Goal: Download file/media

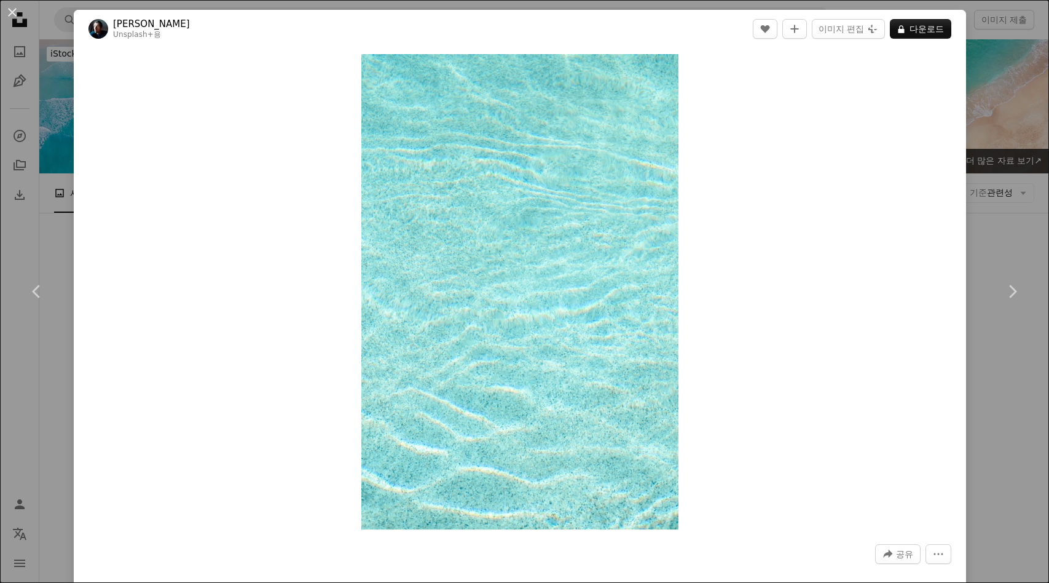
scroll to position [589, 0]
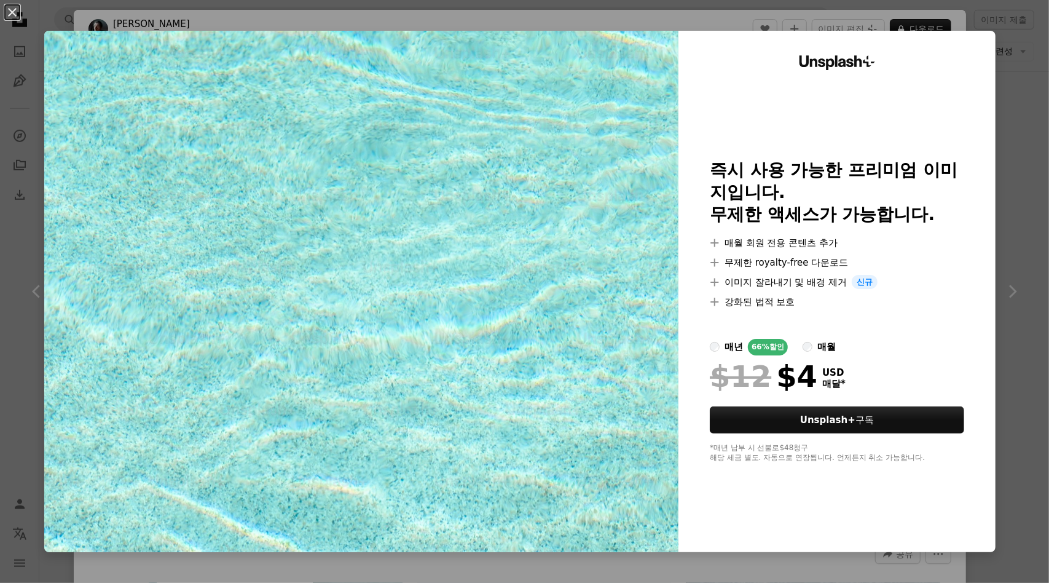
click at [1005, 104] on div "An X shape Unsplash+ 즉시 사용 가능한 프리미엄 이미지입니다. 무제한 액세스가 가능합니다. A plus sign 매월 회원 전…" at bounding box center [524, 291] width 1049 height 583
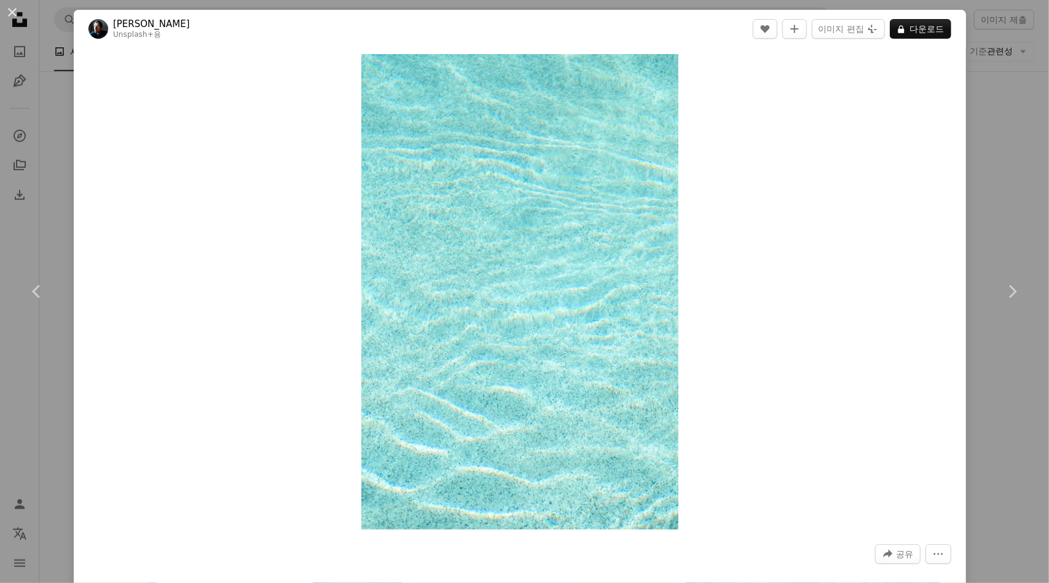
click at [998, 159] on div "An X shape Chevron left Chevron right [PERSON_NAME] Unsplash+ 용 A heart A plus …" at bounding box center [524, 291] width 1049 height 583
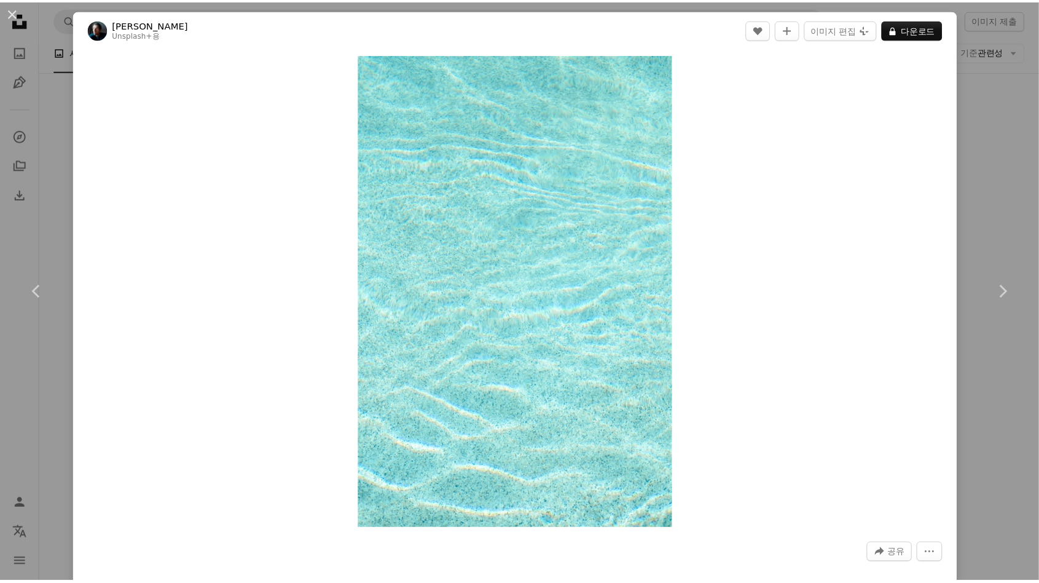
scroll to position [588, 0]
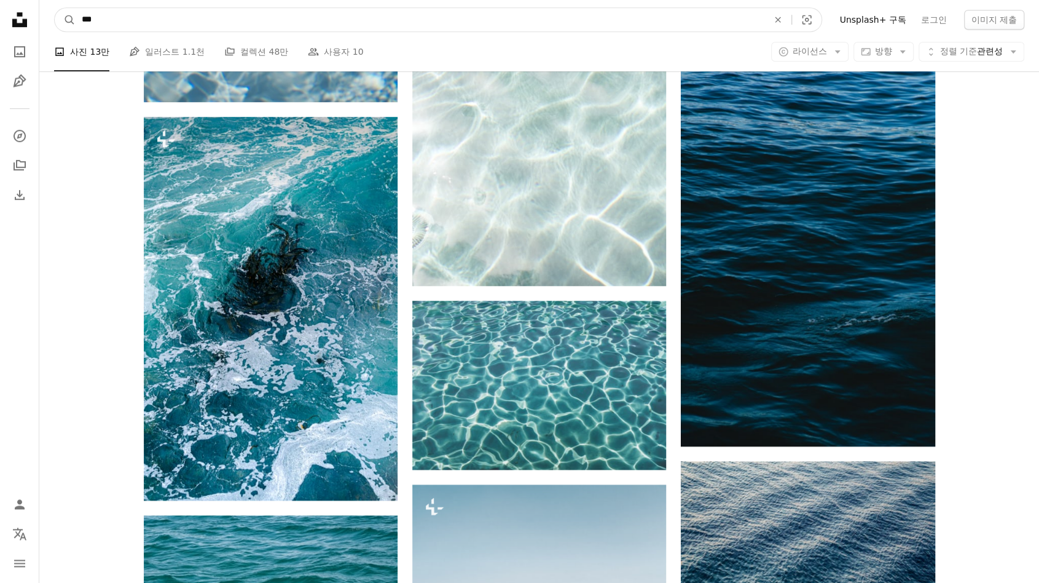
drag, startPoint x: 167, startPoint y: 18, endPoint x: 0, endPoint y: 23, distance: 166.6
type input "**"
click at [55, 8] on button "A magnifying glass" at bounding box center [65, 19] width 21 height 23
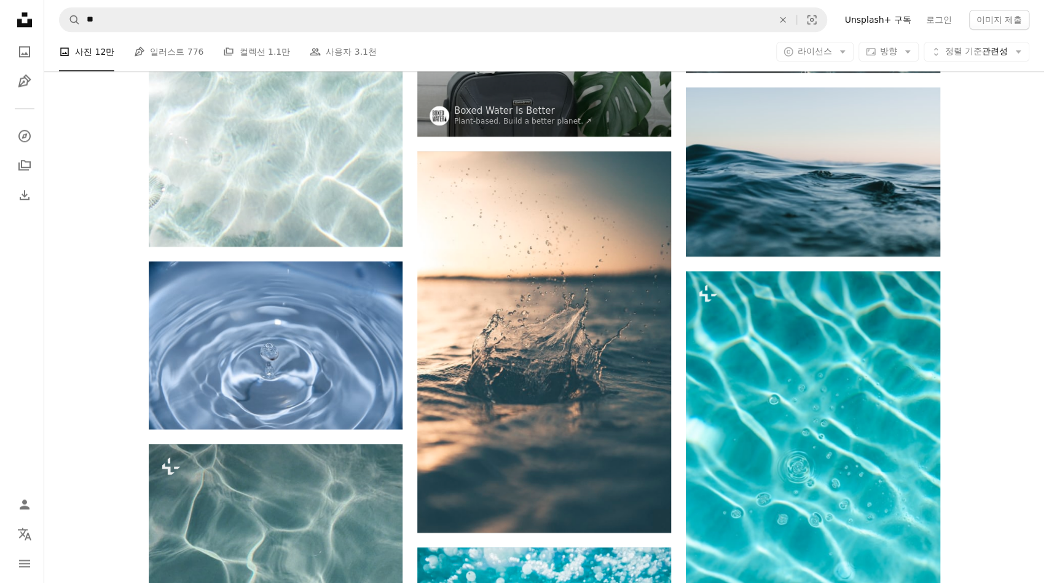
scroll to position [612, 0]
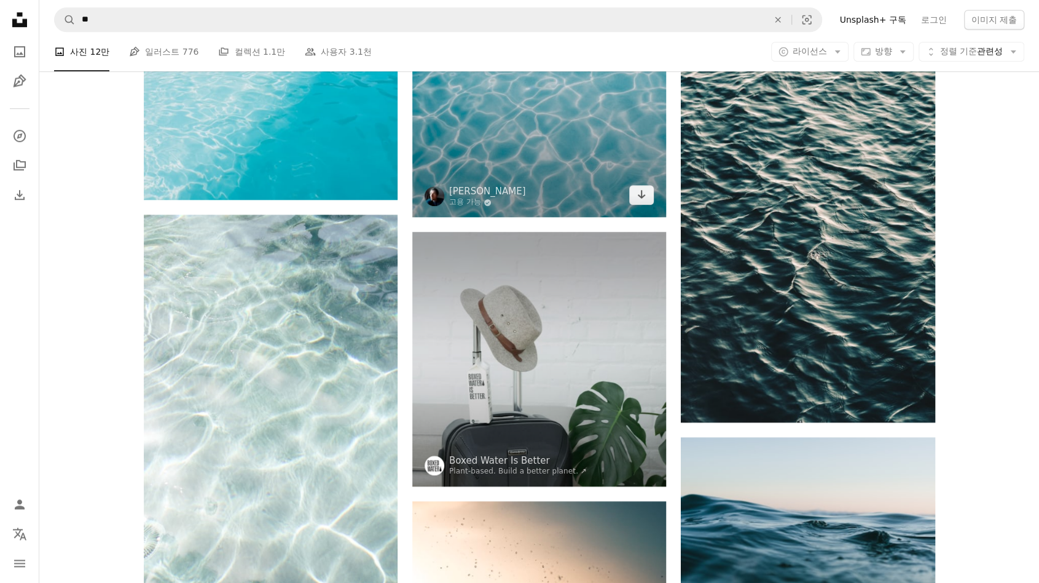
click at [581, 163] on img at bounding box center [539, 49] width 254 height 336
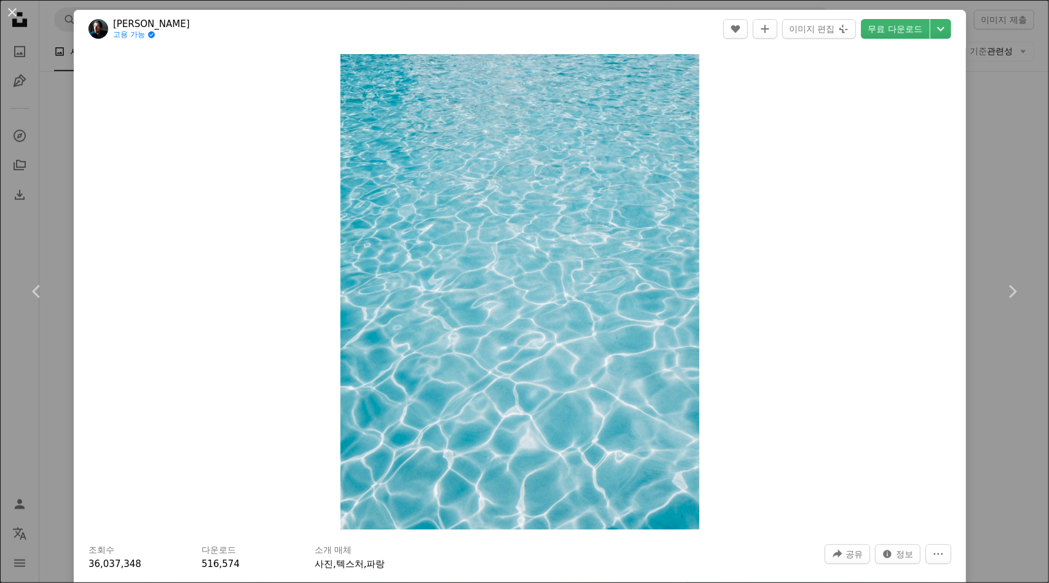
click at [1007, 173] on div "An X shape Chevron left Chevron right [PERSON_NAME] 고용 가능 A checkmark inside of…" at bounding box center [524, 291] width 1049 height 583
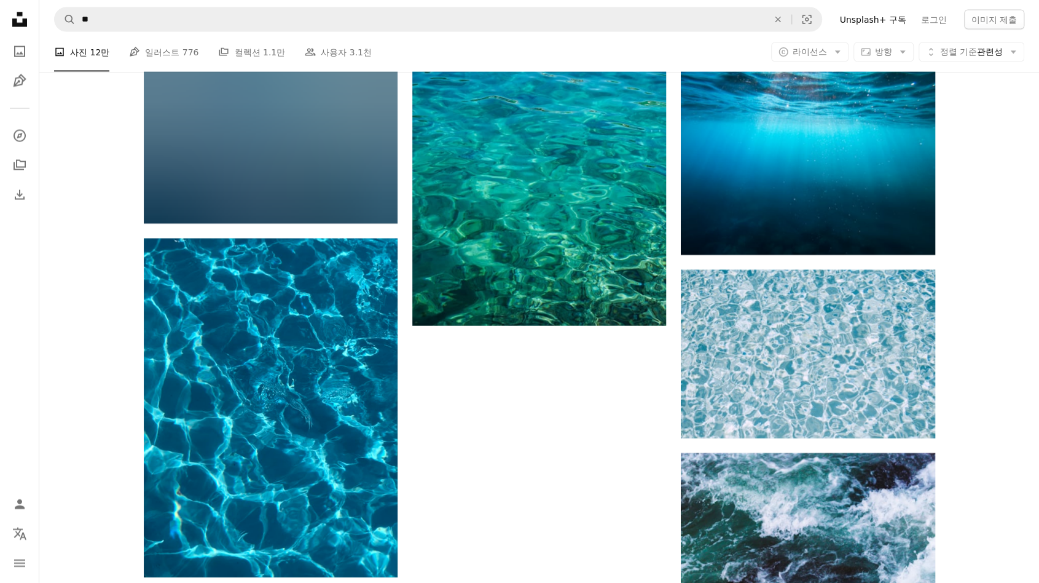
scroll to position [2359, 0]
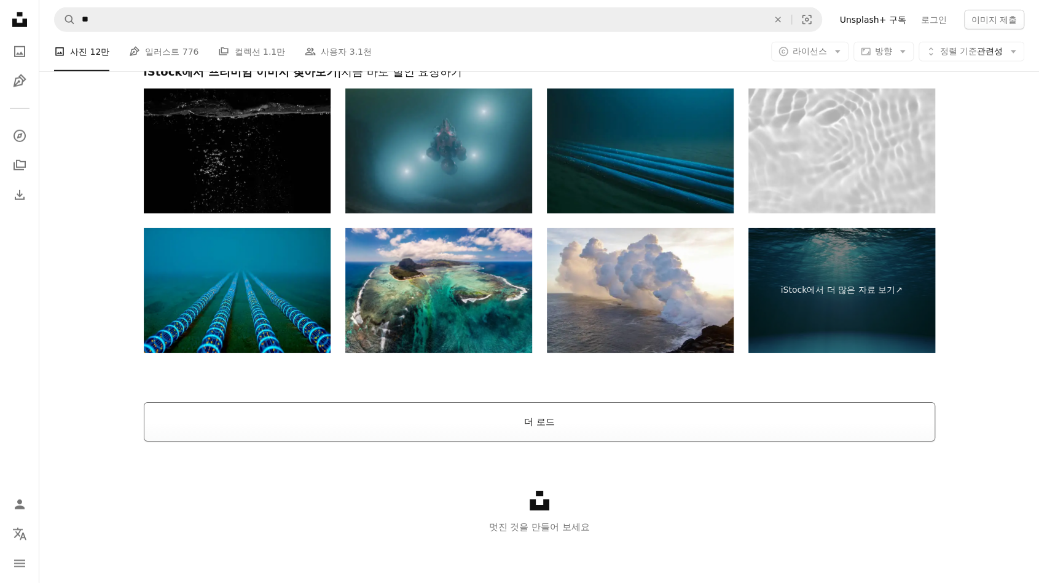
click at [607, 428] on button "더 로드" at bounding box center [540, 421] width 792 height 39
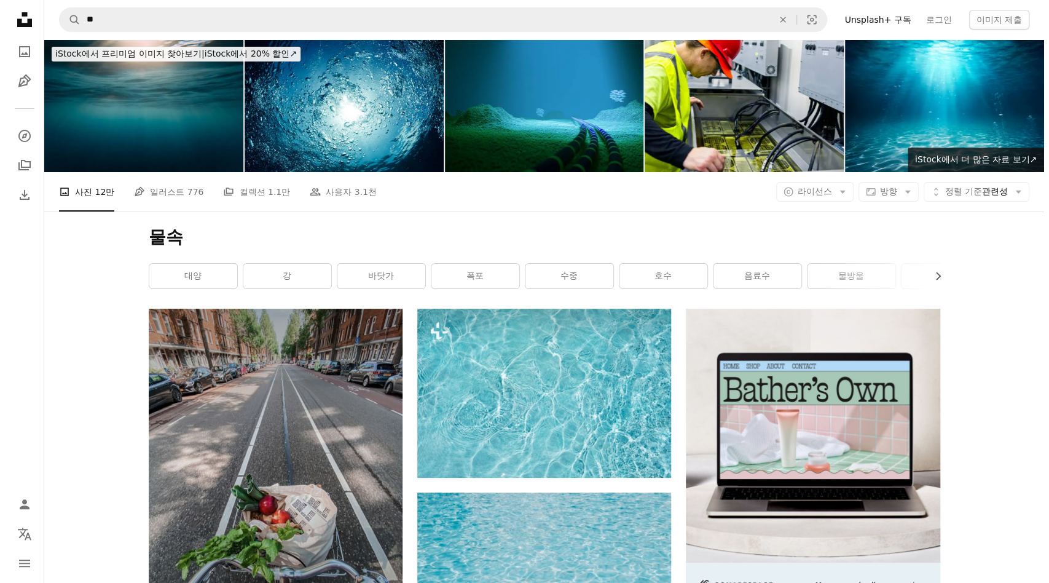
scroll to position [262, 0]
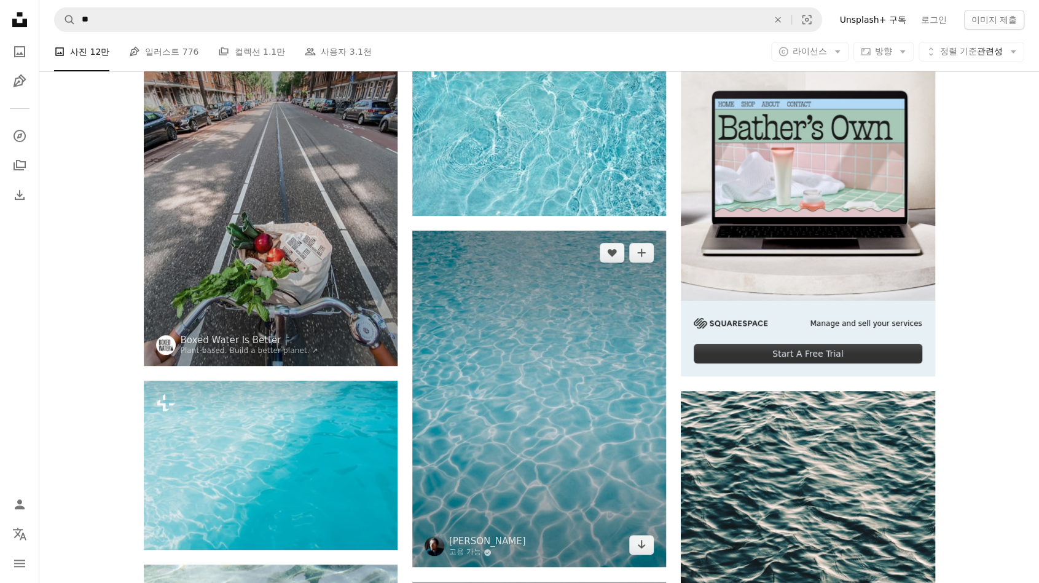
click at [615, 313] on img at bounding box center [539, 398] width 254 height 336
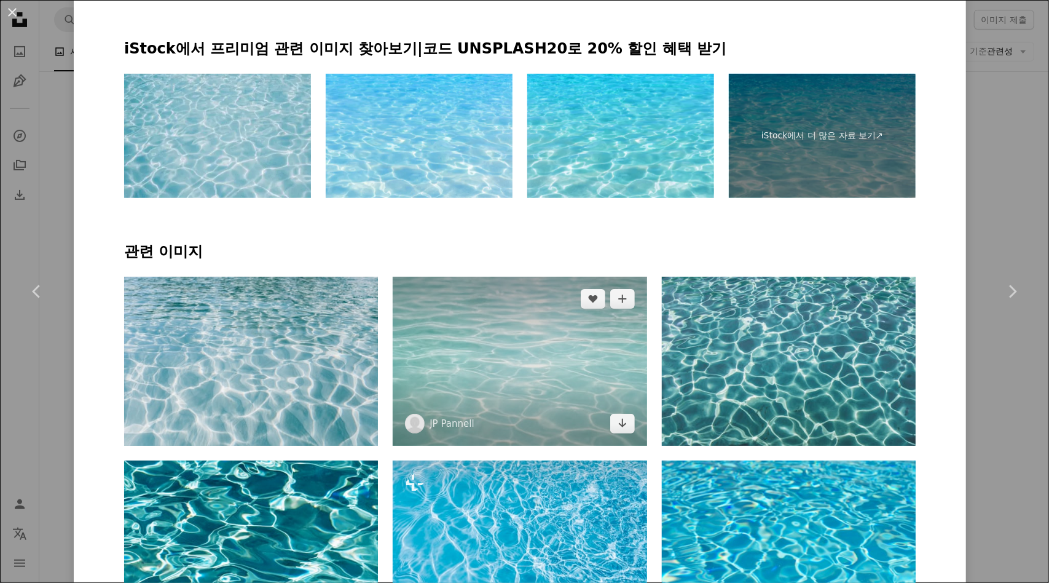
scroll to position [786, 0]
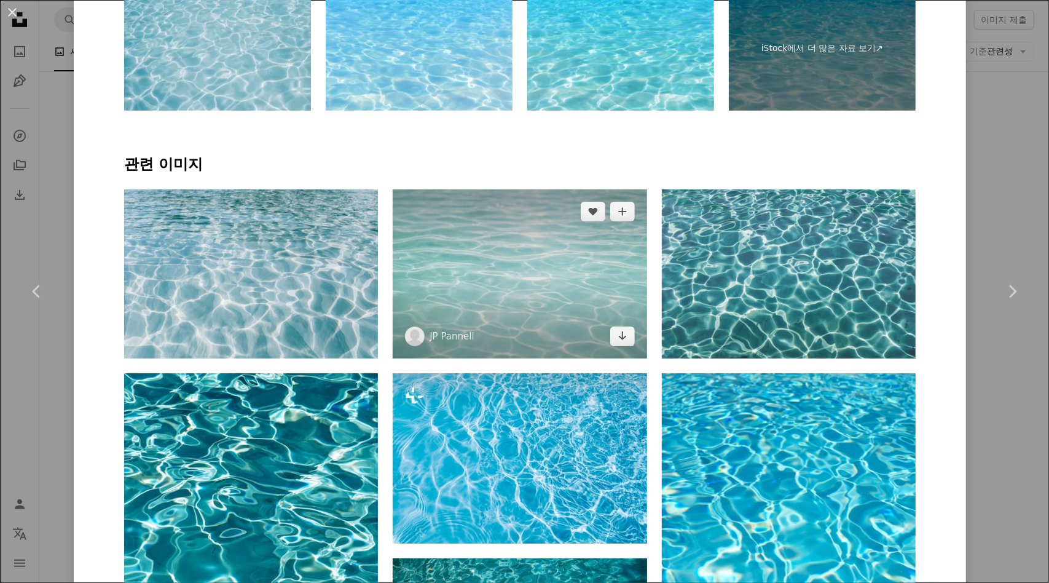
click at [536, 288] on img at bounding box center [520, 273] width 254 height 169
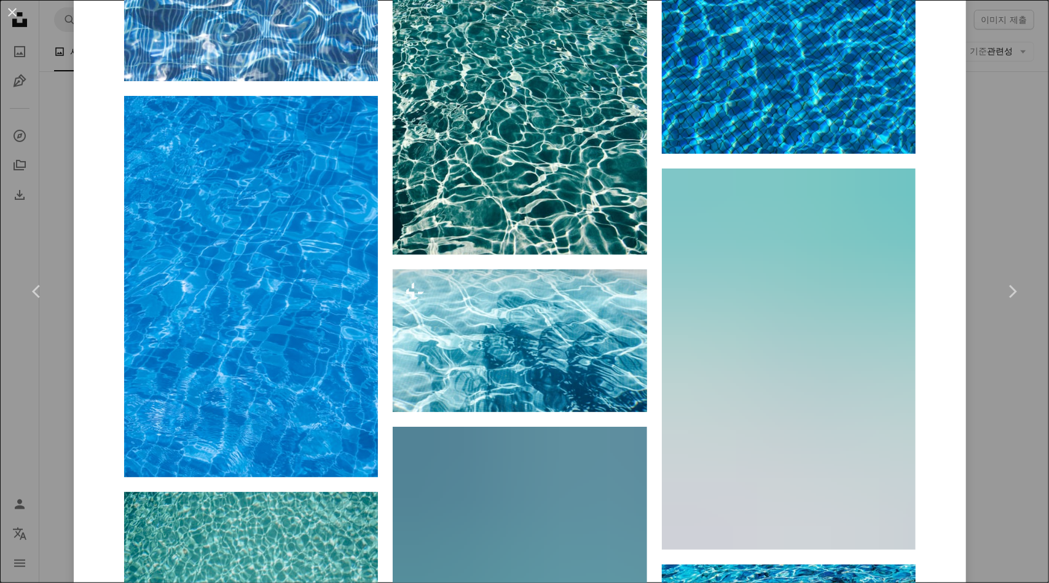
scroll to position [4894, 0]
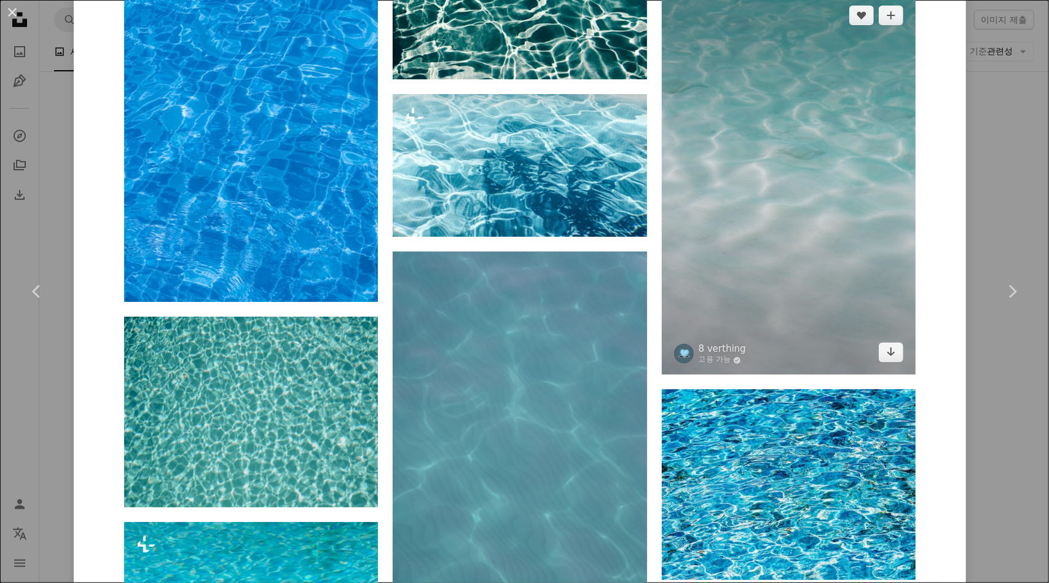
click at [763, 251] on img at bounding box center [789, 183] width 254 height 381
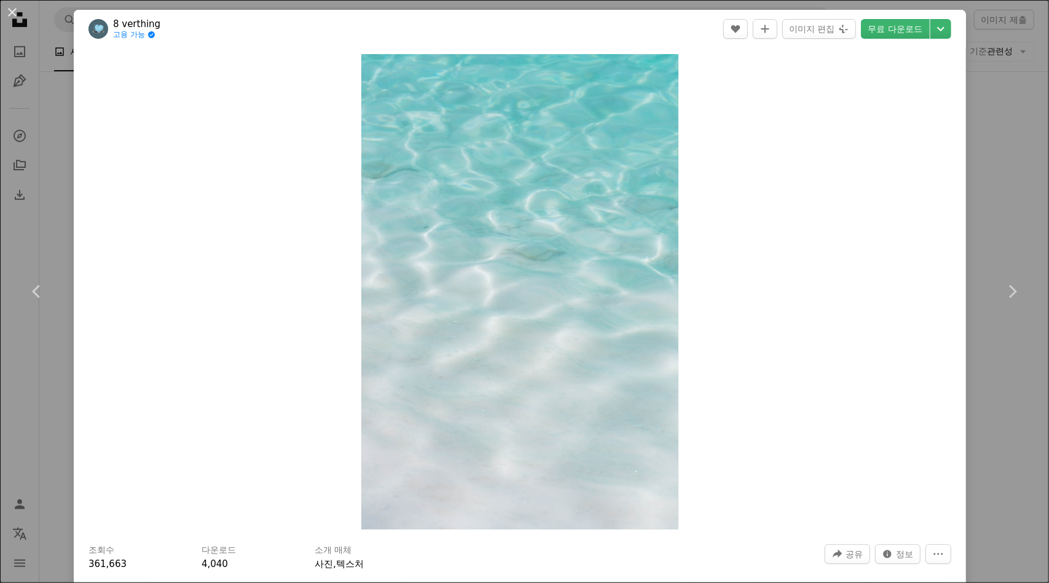
click at [897, 42] on header "8 verthing 고용 가능 A checkmark inside of a circle A heart A plus sign 이미지 편집 Plus…" at bounding box center [520, 29] width 892 height 38
click at [905, 34] on link "무료 다운로드" at bounding box center [895, 29] width 69 height 20
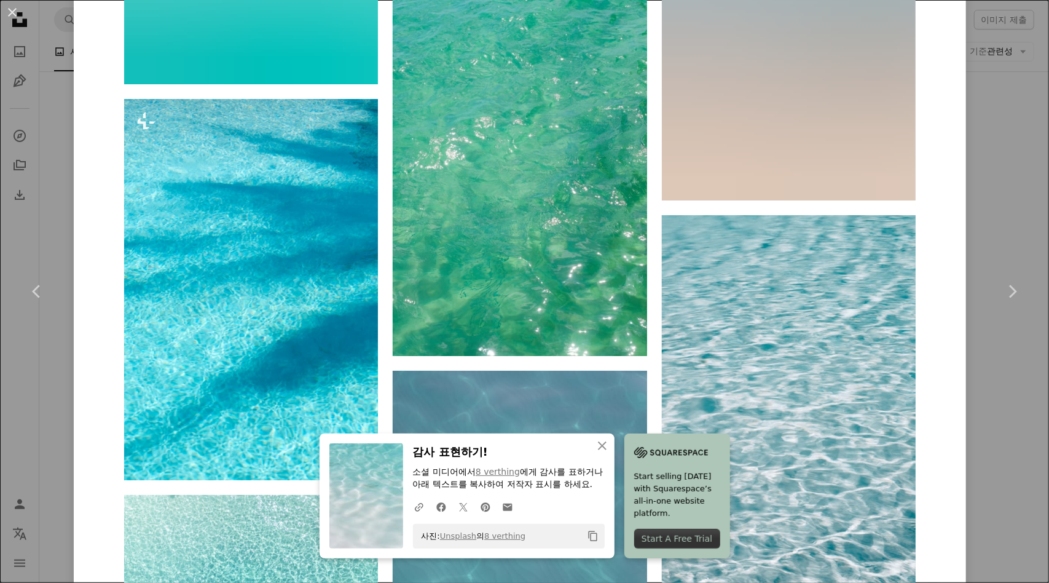
scroll to position [2447, 0]
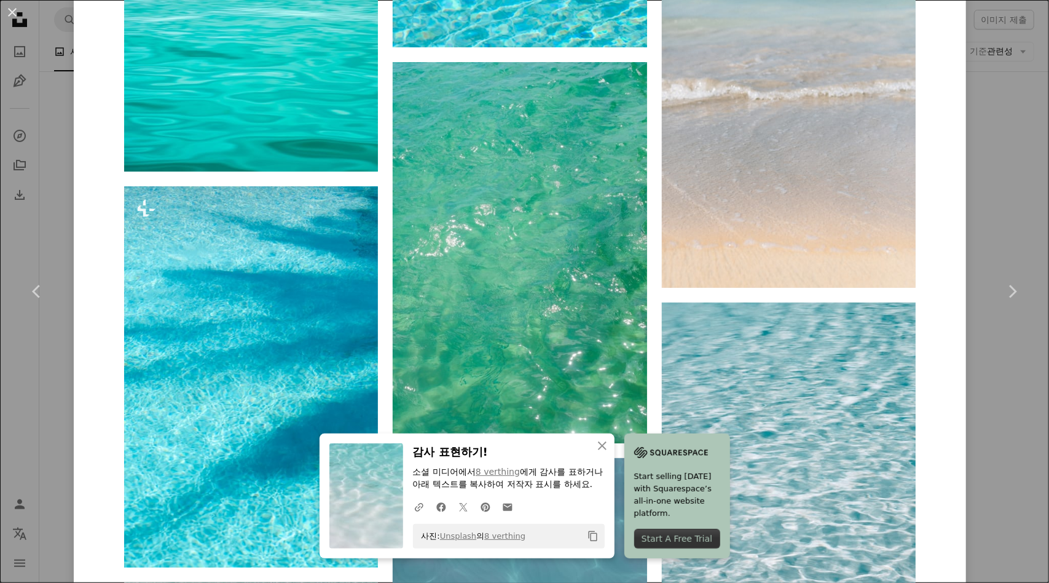
click at [983, 192] on div "An X shape Chevron left Chevron right An X shape 닫기 감사 표현하기! 소셜 미디어에서 8 verthin…" at bounding box center [524, 291] width 1049 height 583
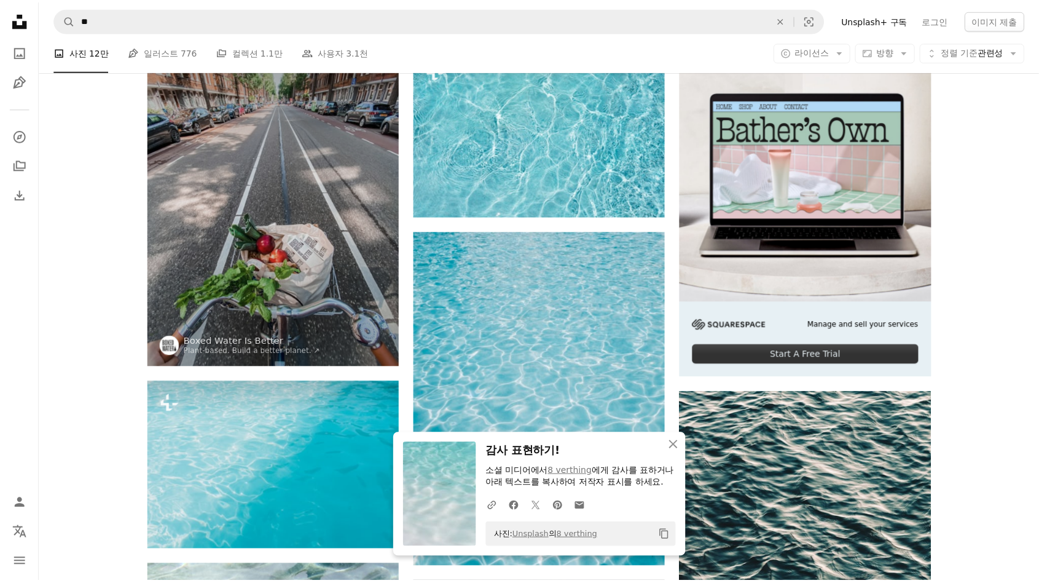
scroll to position [262, 0]
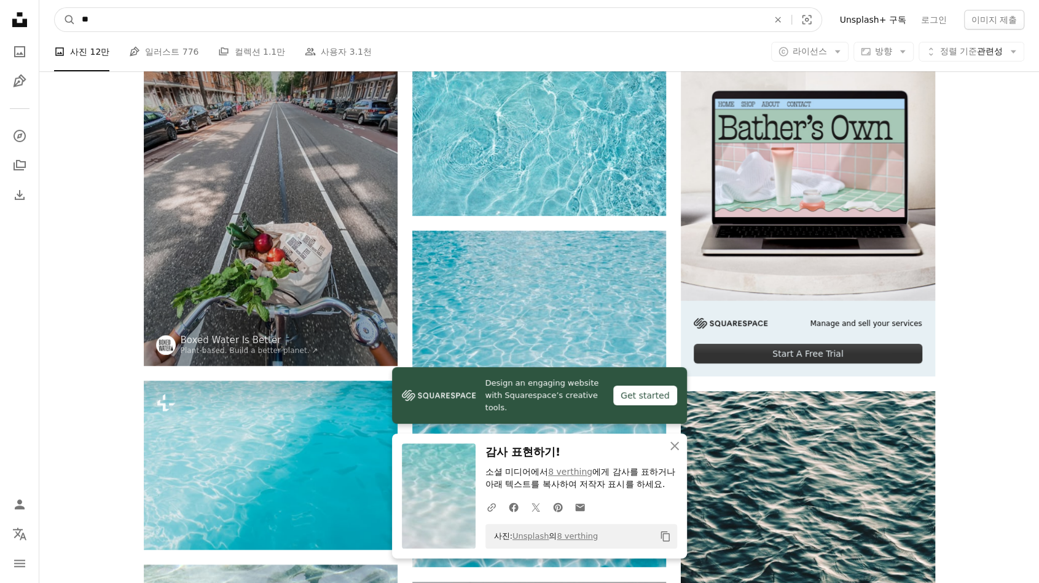
click at [334, 20] on input "**" at bounding box center [420, 19] width 689 height 23
type input "*"
type input "*****"
click at [55, 8] on button "A magnifying glass" at bounding box center [65, 19] width 21 height 23
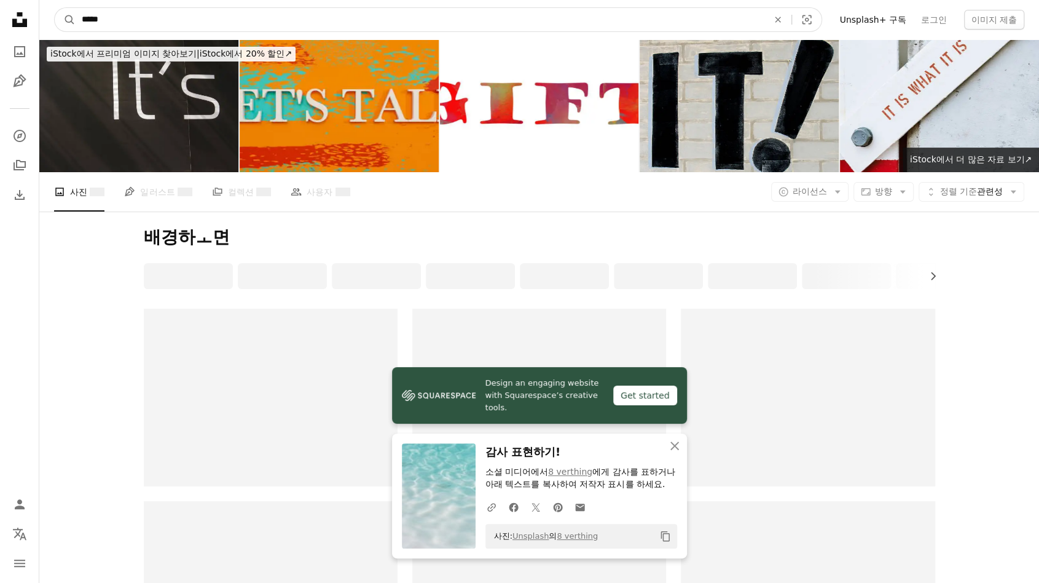
click at [334, 20] on input "*****" at bounding box center [420, 19] width 689 height 23
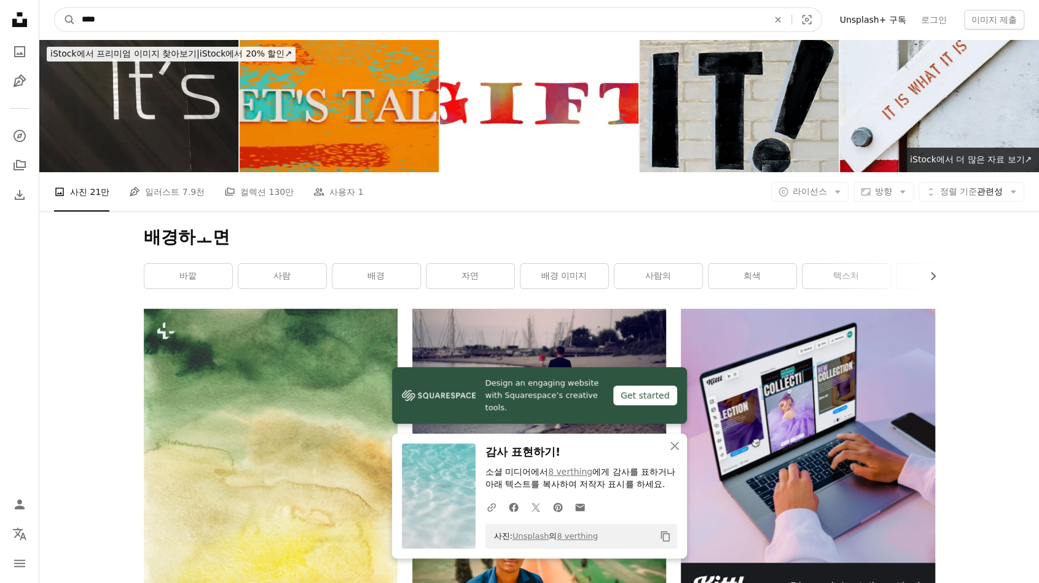
type input "****"
click button "A magnifying glass" at bounding box center [65, 19] width 21 height 23
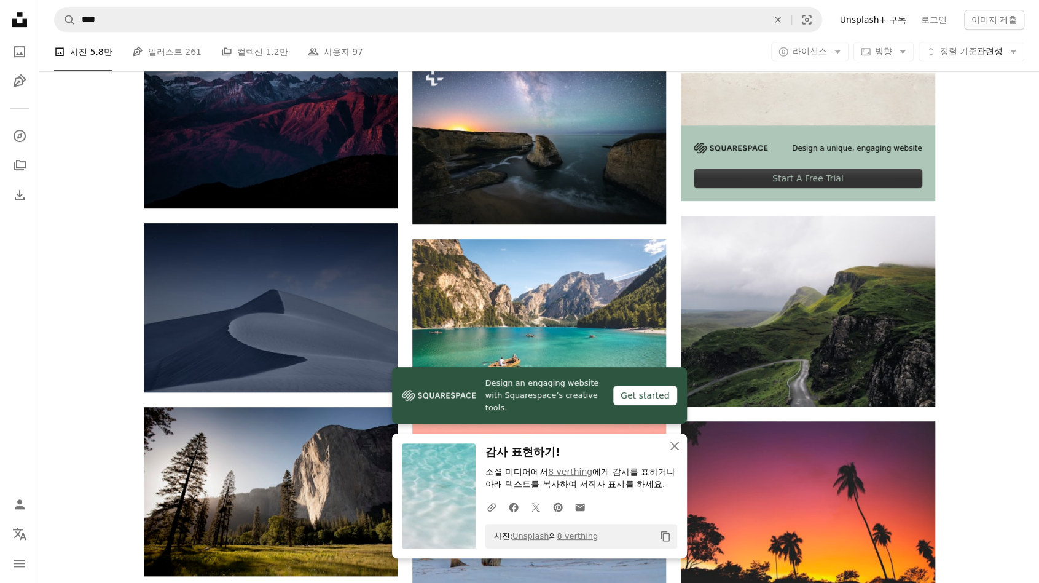
scroll to position [524, 0]
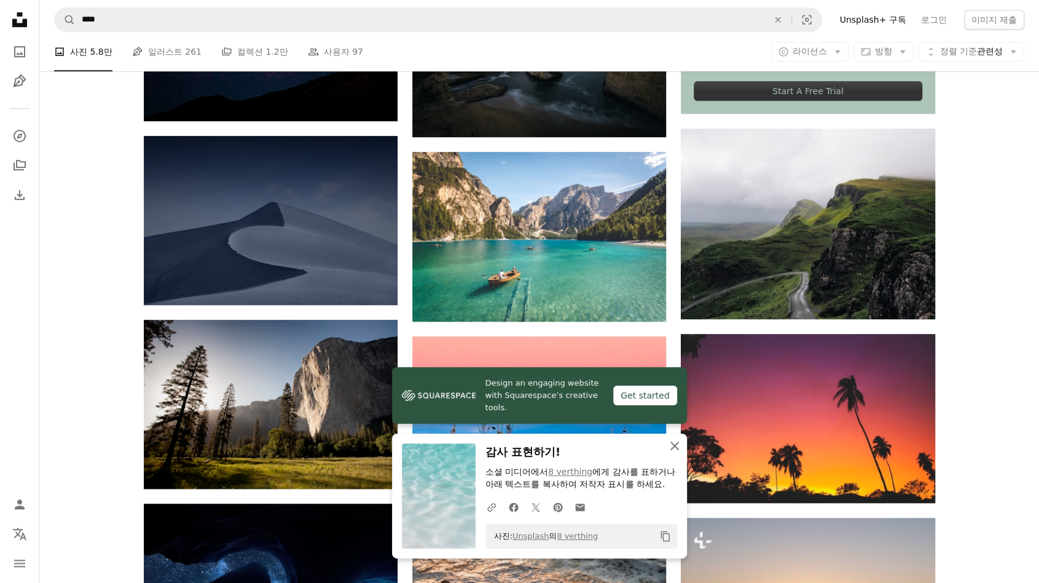
click at [679, 443] on icon "An X shape" at bounding box center [674, 445] width 15 height 15
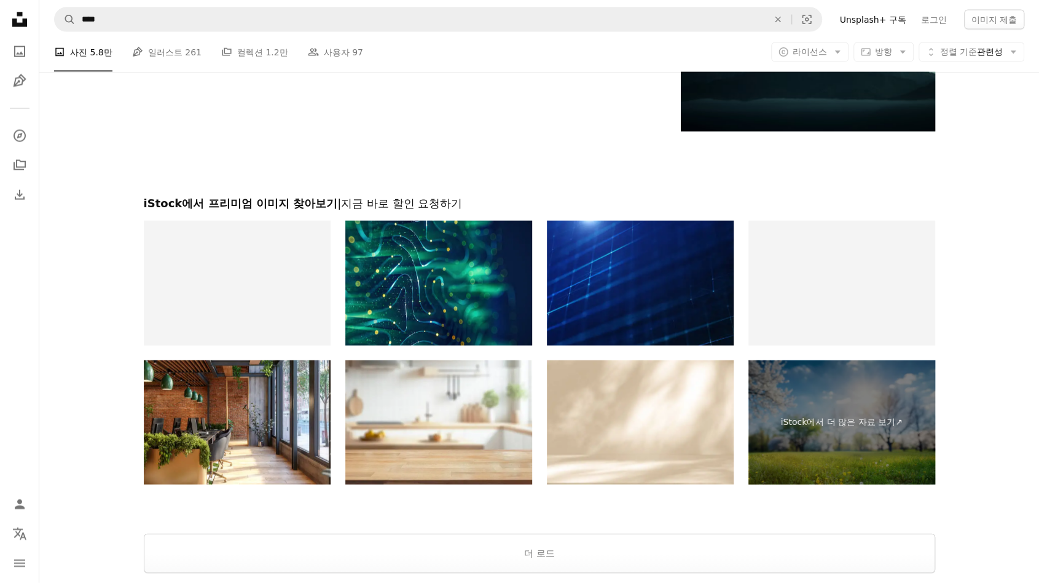
scroll to position [1967, 0]
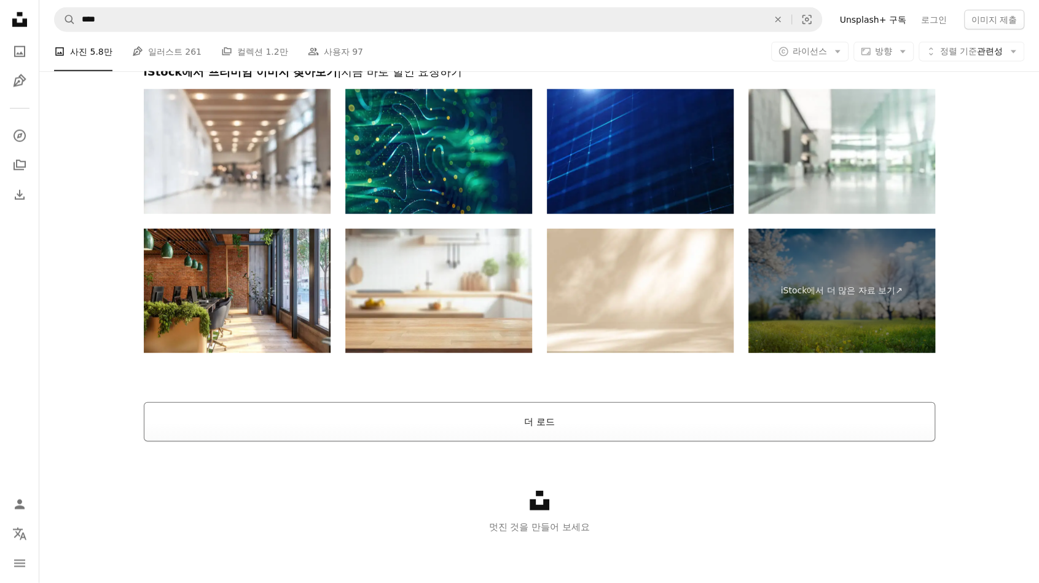
click at [559, 422] on button "더 로드" at bounding box center [540, 421] width 792 height 39
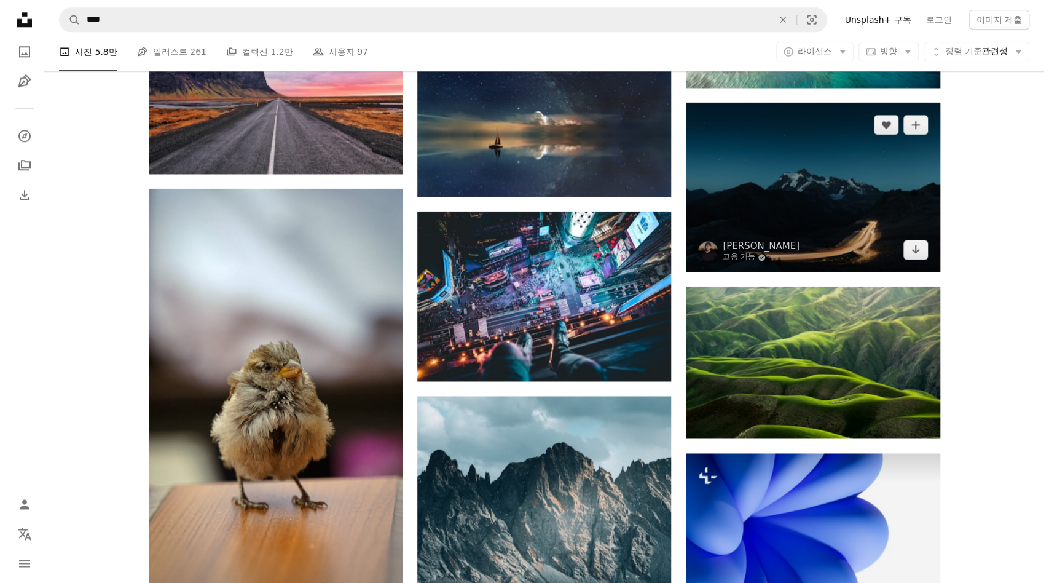
scroll to position [13153, 0]
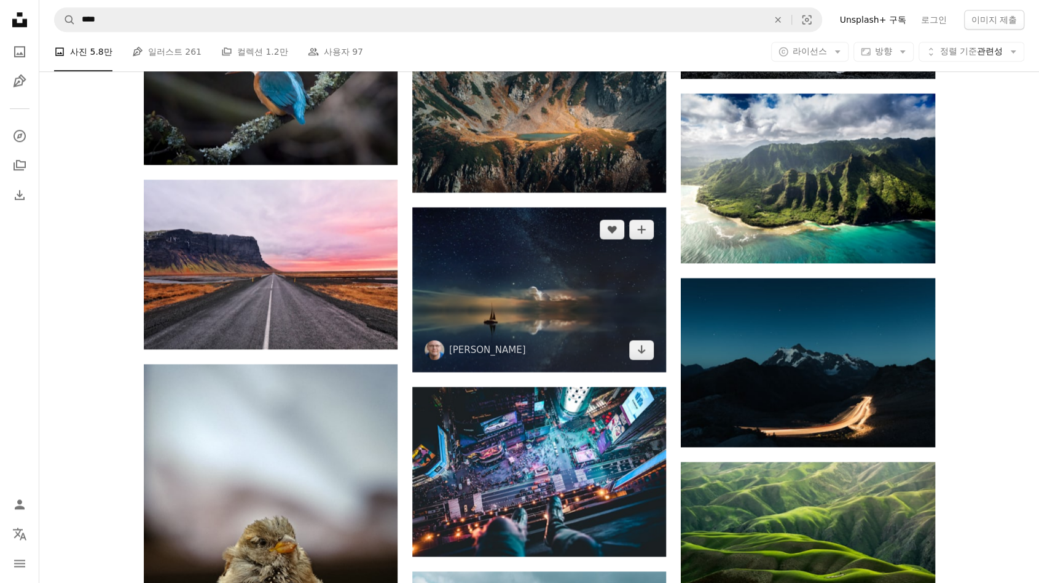
click at [615, 266] on img at bounding box center [539, 289] width 254 height 165
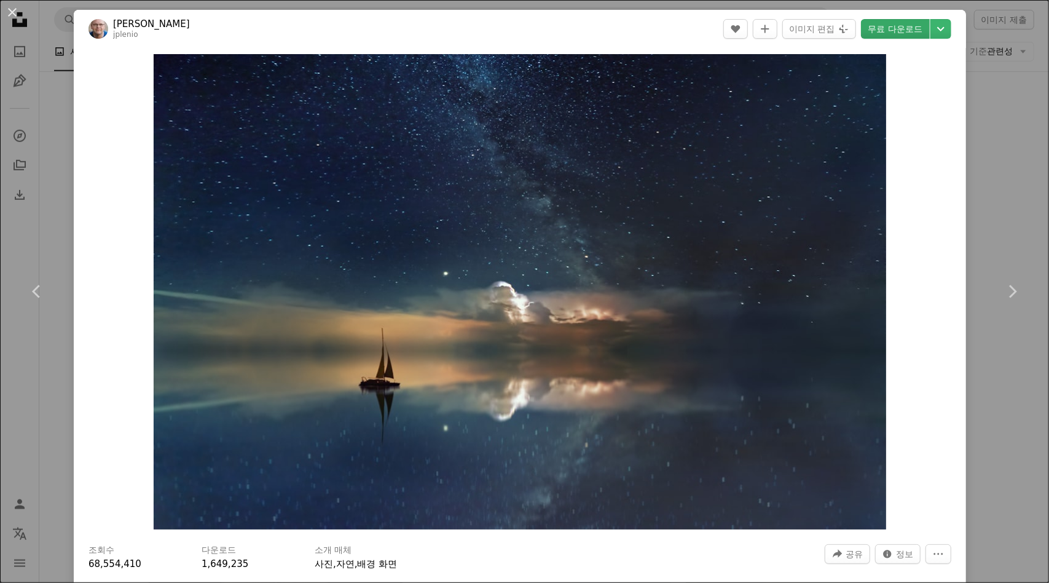
click at [905, 30] on link "무료 다운로드" at bounding box center [895, 29] width 69 height 20
